Goal: Navigation & Orientation: Understand site structure

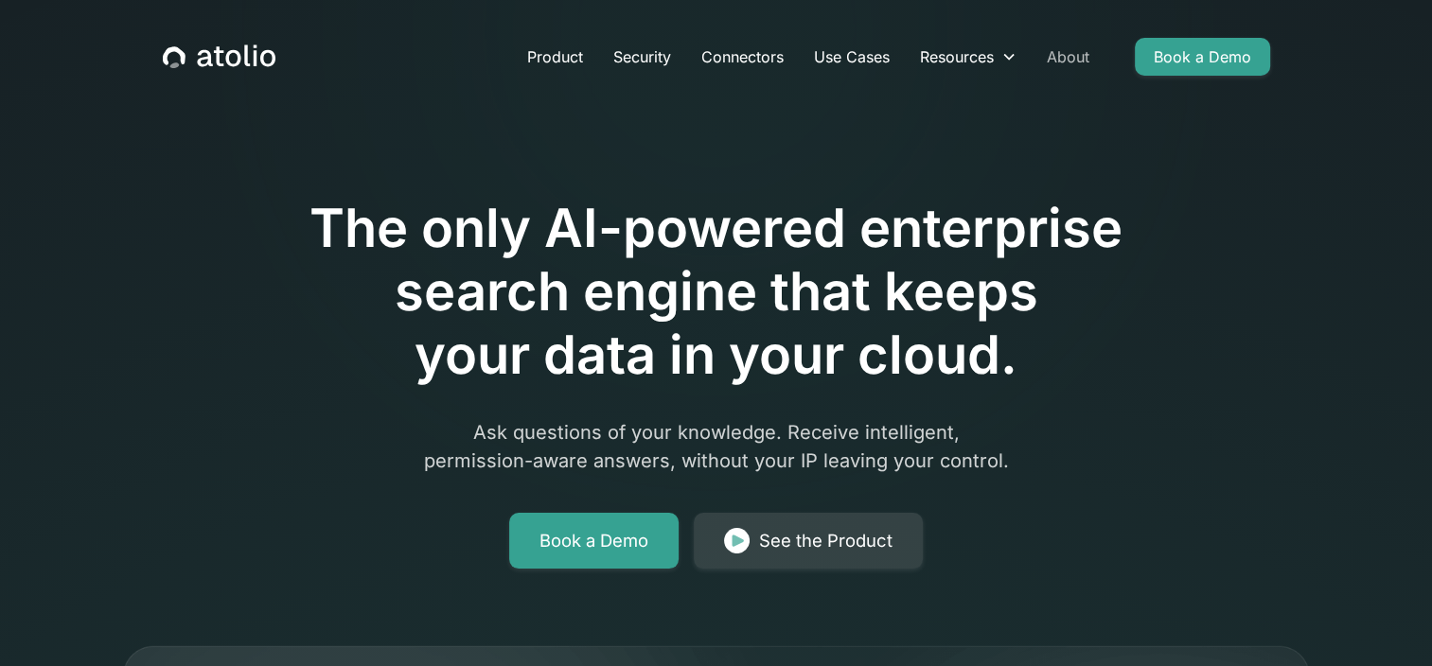
click at [1053, 60] on link "About" at bounding box center [1067, 57] width 73 height 38
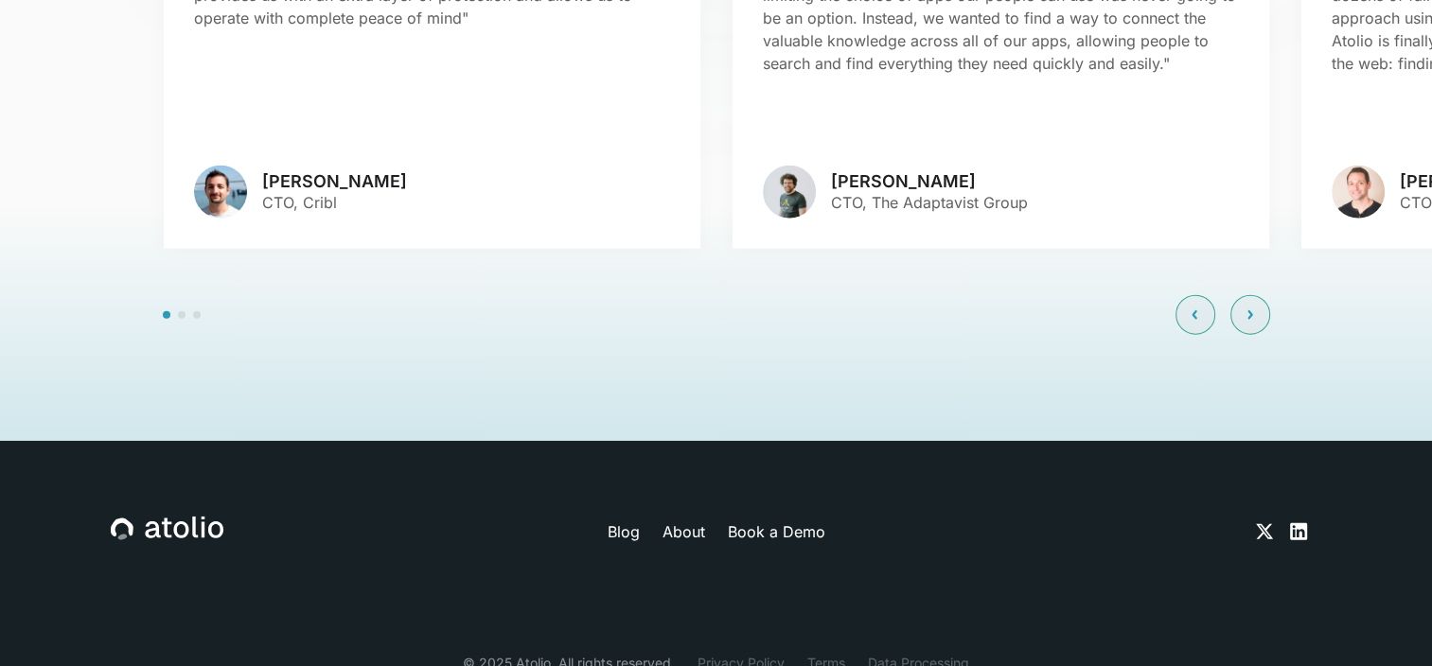
scroll to position [4567, 0]
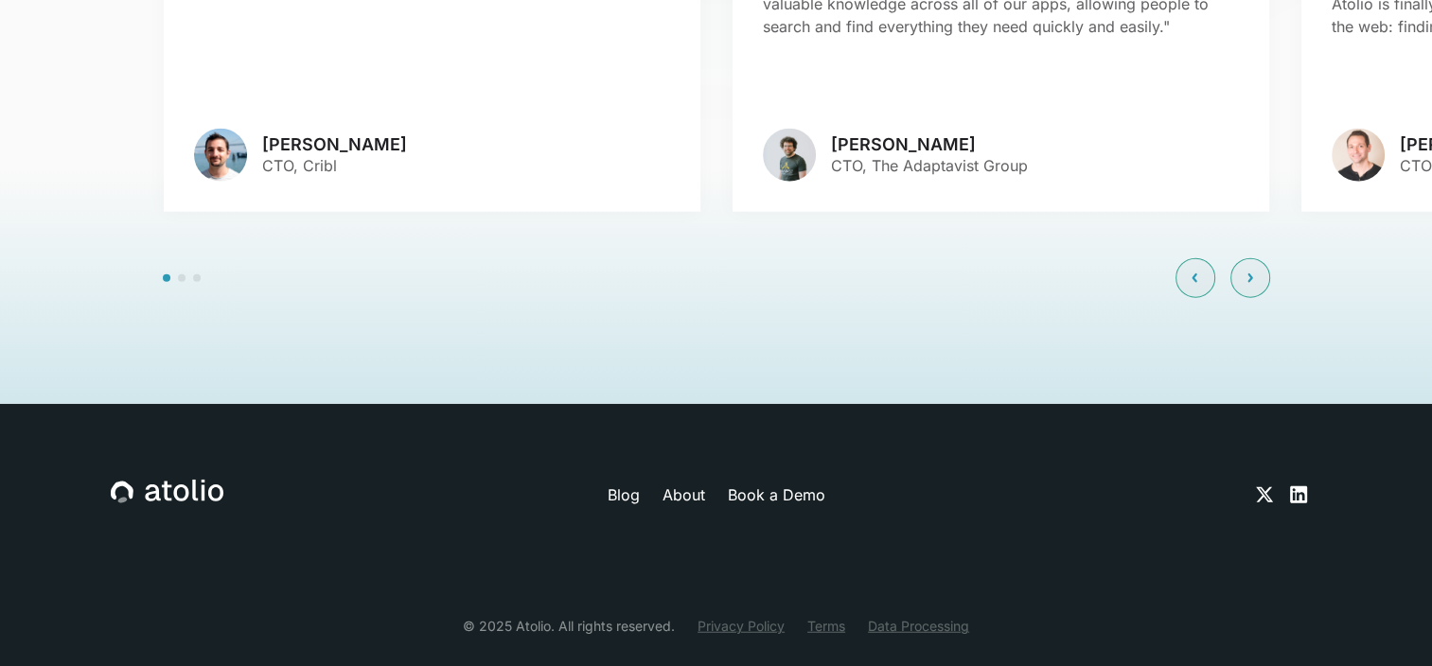
click at [702, 483] on link "About" at bounding box center [682, 494] width 43 height 23
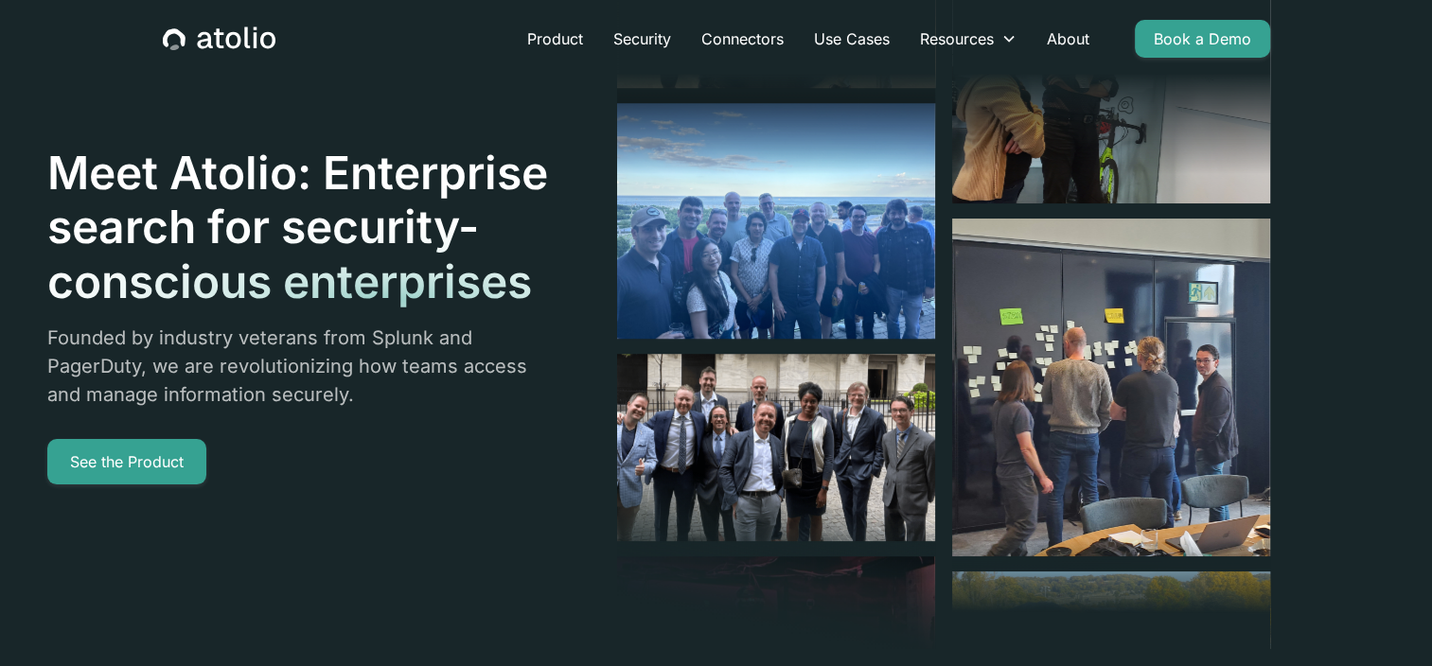
scroll to position [19, 0]
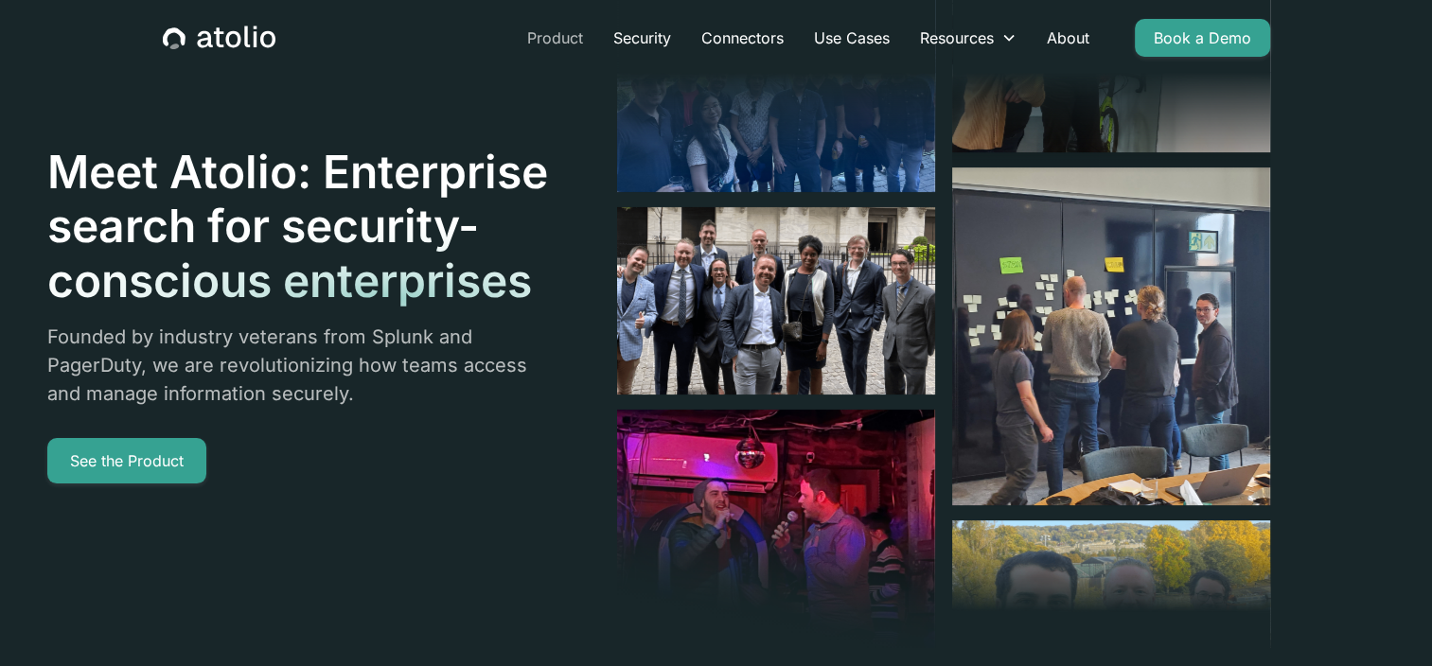
click at [577, 38] on link "Product" at bounding box center [555, 38] width 86 height 38
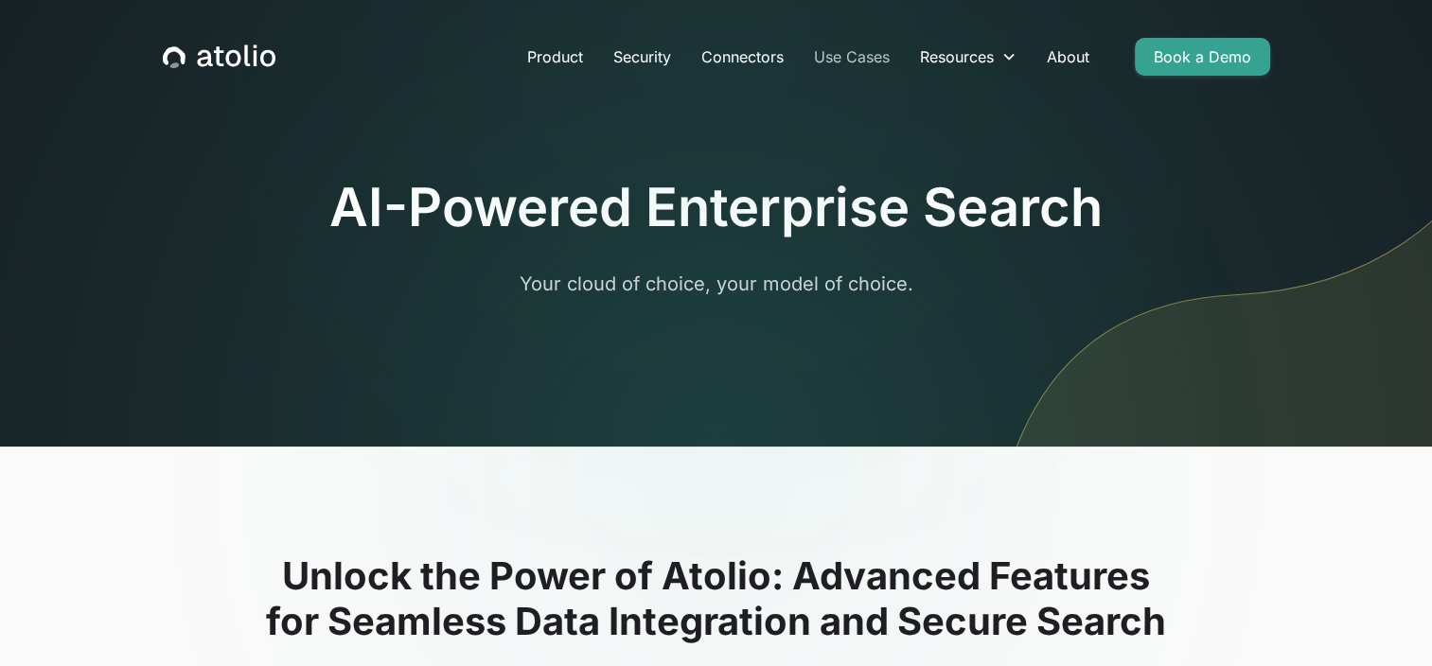
click at [848, 56] on link "Use Cases" at bounding box center [852, 57] width 106 height 38
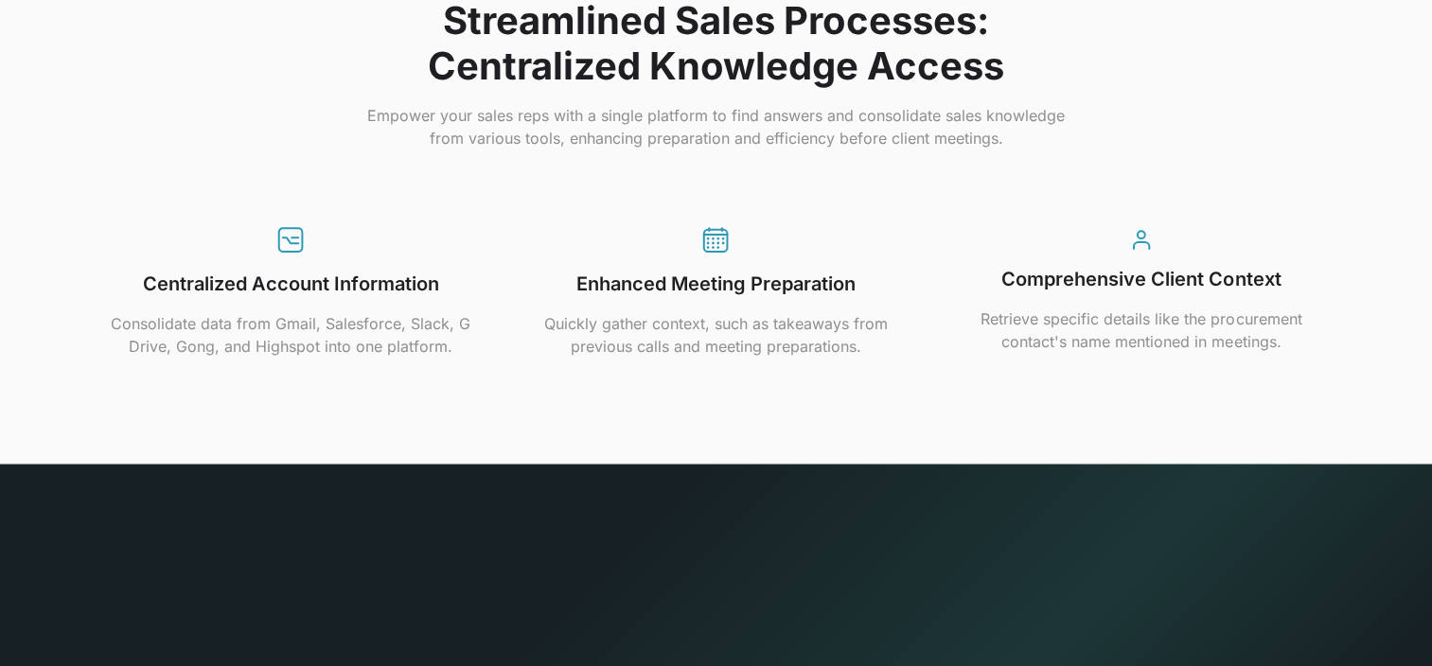
scroll to position [3985, 0]
